Goal: Find specific page/section: Find specific page/section

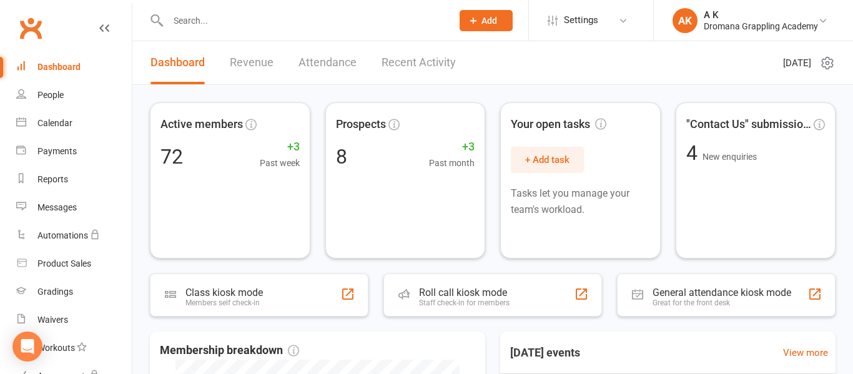
click at [313, 27] on input "text" at bounding box center [303, 20] width 279 height 17
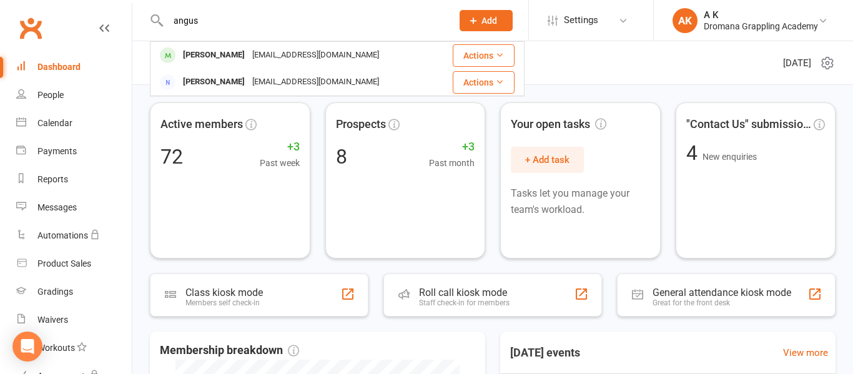
click at [252, 19] on input "angus" at bounding box center [303, 20] width 279 height 17
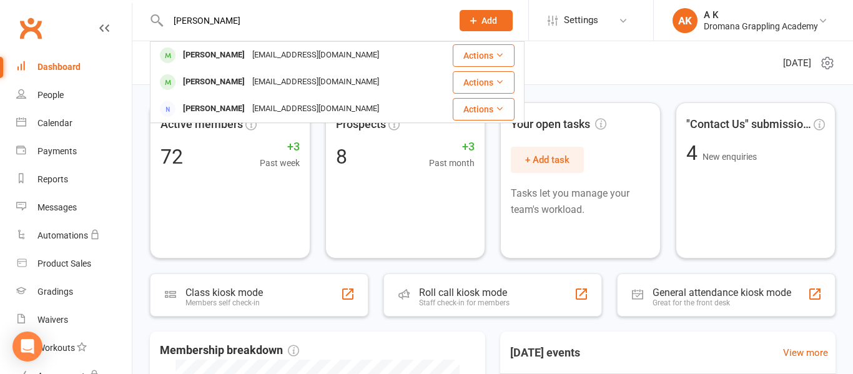
type input "isabelle"
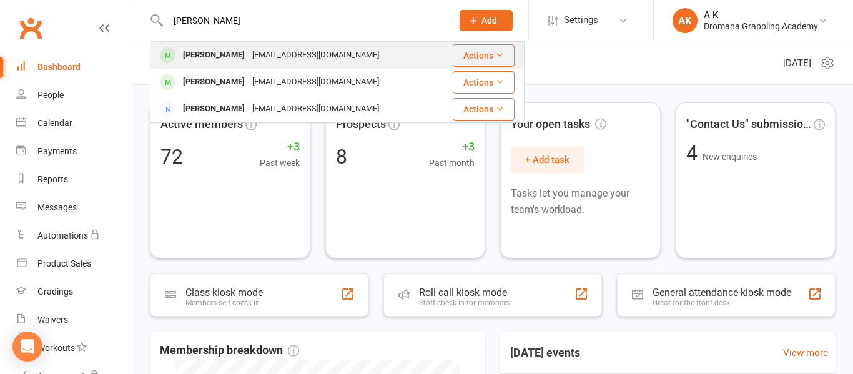
click at [235, 53] on div "[PERSON_NAME]" at bounding box center [213, 55] width 69 height 18
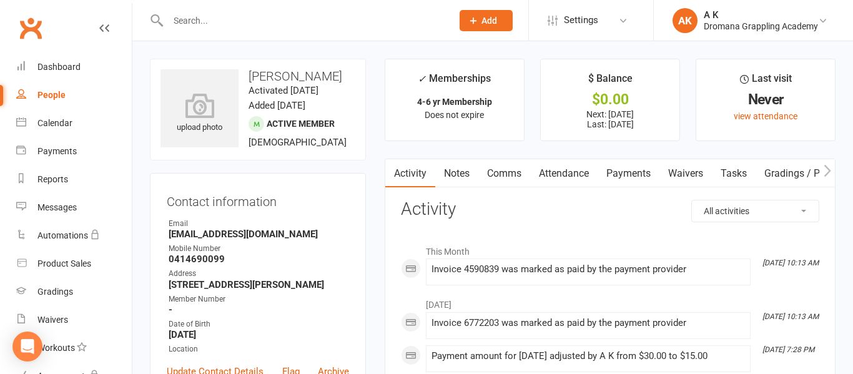
click at [630, 182] on link "Payments" at bounding box center [629, 173] width 62 height 29
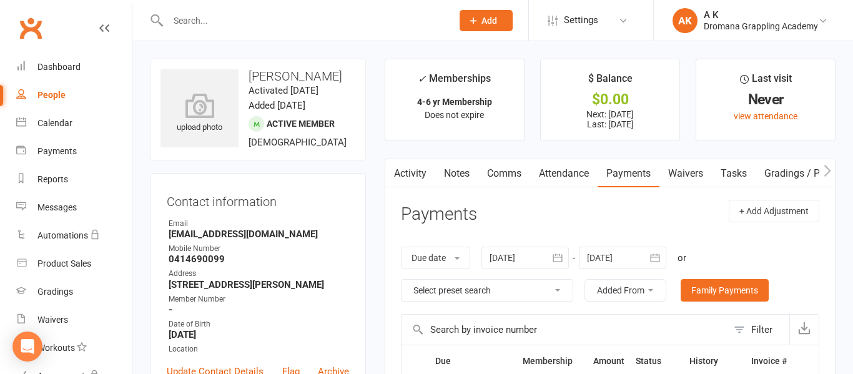
click at [680, 174] on link "Waivers" at bounding box center [685, 173] width 52 height 29
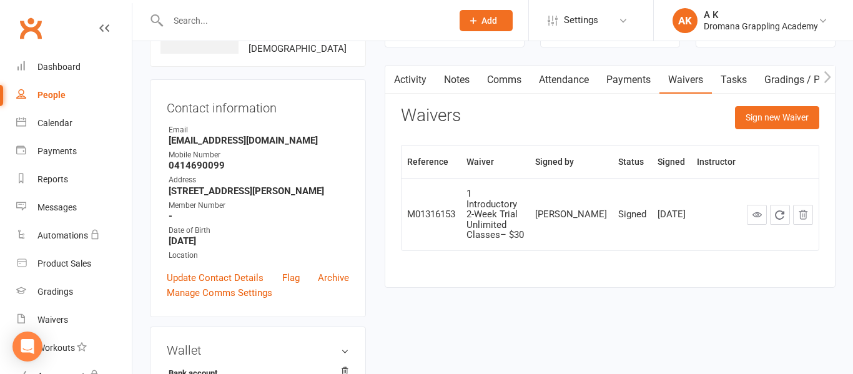
scroll to position [94, 0]
click at [757, 219] on link at bounding box center [757, 214] width 20 height 20
